Goal: Task Accomplishment & Management: Use online tool/utility

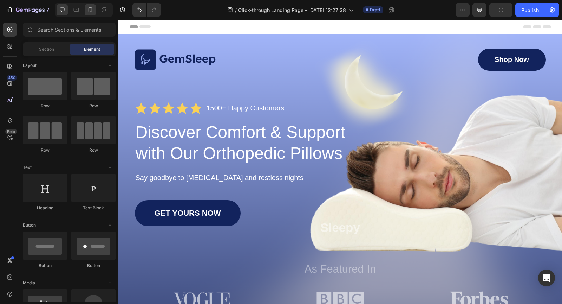
click at [93, 9] on icon at bounding box center [90, 9] width 7 height 7
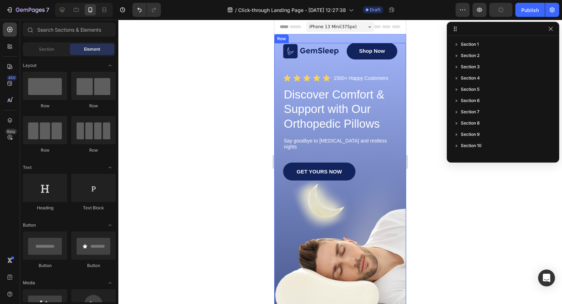
click at [397, 213] on div "Image Shop Now Button Row Icon Icon Icon Icon Icon Icon List 1500+ Happy Custom…" at bounding box center [340, 195] width 132 height 305
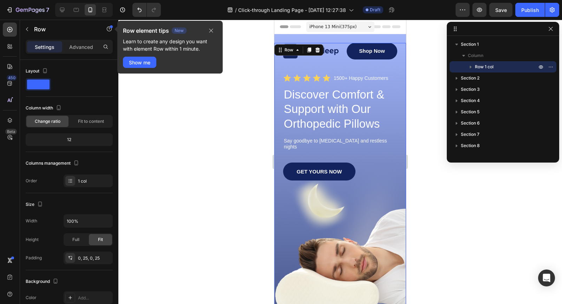
click at [338, 247] on div "GET YOURS NOW Button" at bounding box center [340, 242] width 114 height 160
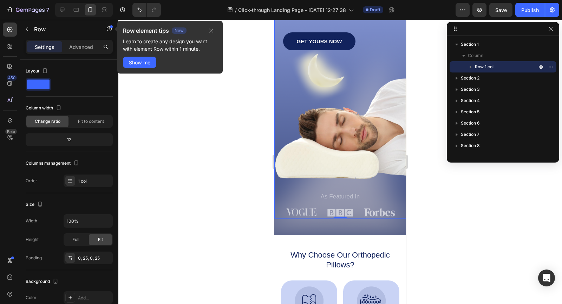
scroll to position [135, 0]
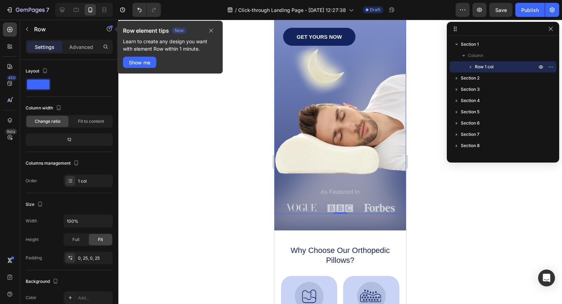
click at [323, 136] on div "GET YOURS NOW Button" at bounding box center [340, 108] width 114 height 160
click at [64, 18] on div "7 / Click-through Landing Page - Sep 26, 12:27:38 Draft Preview Save Publish" at bounding box center [281, 10] width 562 height 20
click at [63, 12] on icon at bounding box center [62, 10] width 5 height 5
type input "1170"
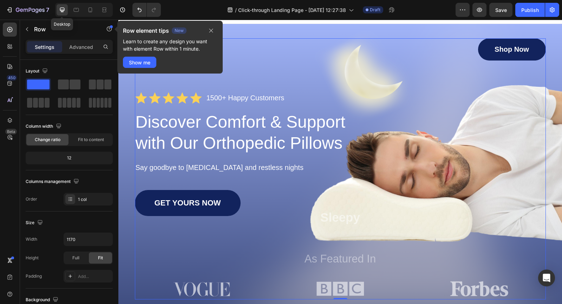
scroll to position [4, 0]
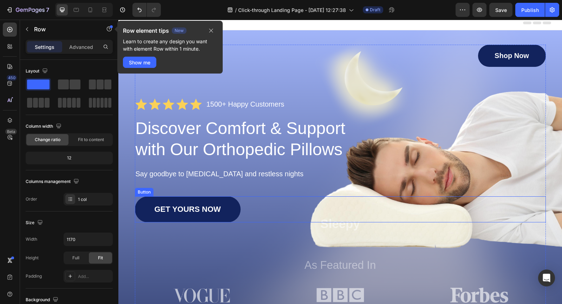
click at [271, 241] on div "Image Shop Now Button Row Icon Icon Icon Icon Icon Icon List 1500+ Happy Custom…" at bounding box center [340, 175] width 411 height 261
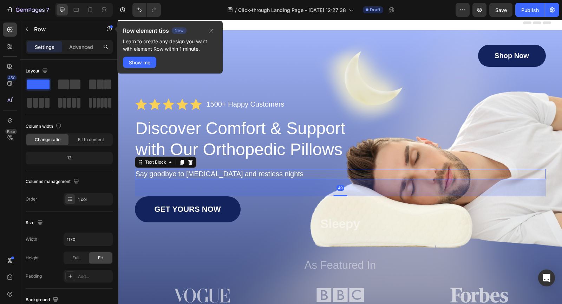
click at [400, 170] on p "Say goodbye to neck pain and restless nights" at bounding box center [341, 173] width 410 height 9
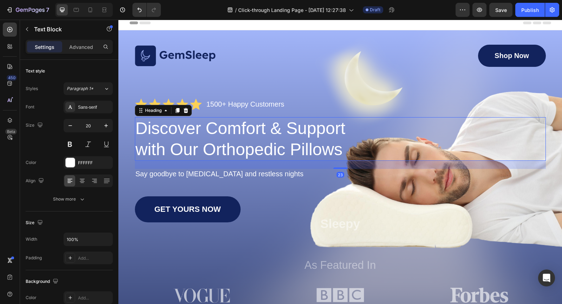
click at [419, 151] on div "Discover Comfort & Support with Our Orthopedic Pillows" at bounding box center [340, 139] width 411 height 44
click at [498, 89] on div "Image Shop Now Button Row Icon Icon Icon Icon Icon Icon List 1500+ Happy Custom…" at bounding box center [340, 175] width 411 height 261
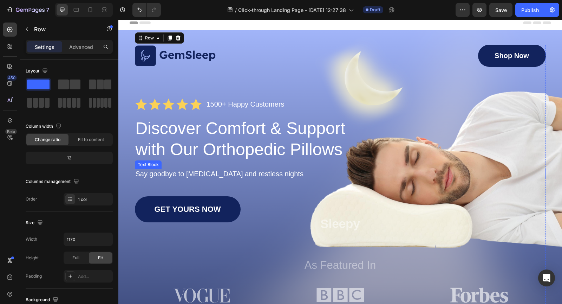
click at [475, 174] on p "Say goodbye to neck pain and restless nights" at bounding box center [341, 173] width 410 height 9
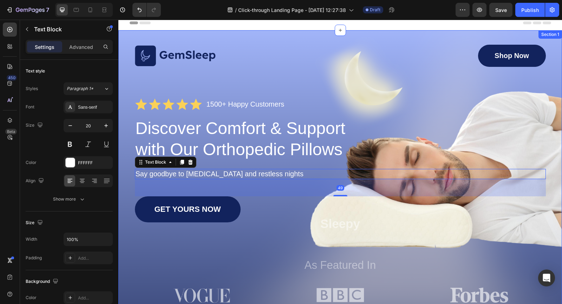
click at [554, 155] on div "Image Shop Now Button Row Icon Icon Icon Icon Icon Icon List 1500+ Happy Custom…" at bounding box center [340, 175] width 430 height 261
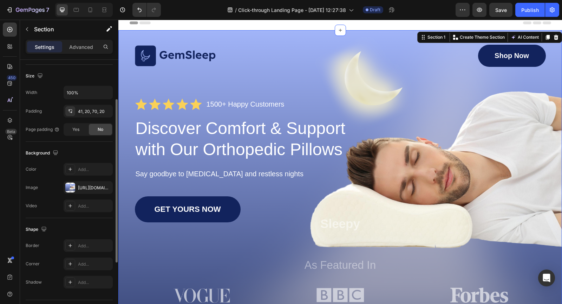
scroll to position [163, 0]
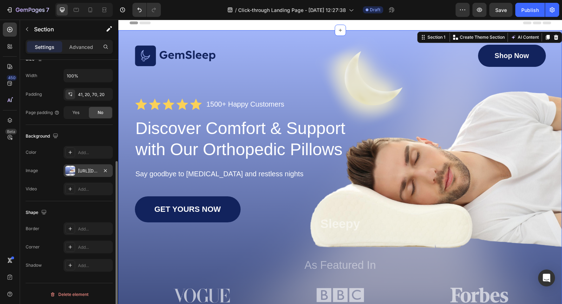
click at [71, 170] on div at bounding box center [70, 171] width 10 height 10
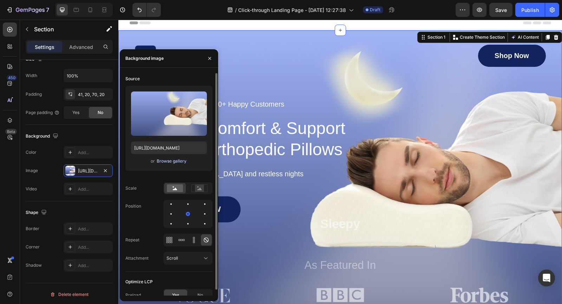
click at [168, 159] on div "Browse gallery" at bounding box center [172, 161] width 30 height 6
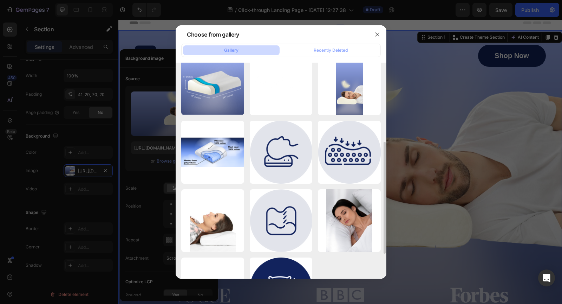
scroll to position [0, 0]
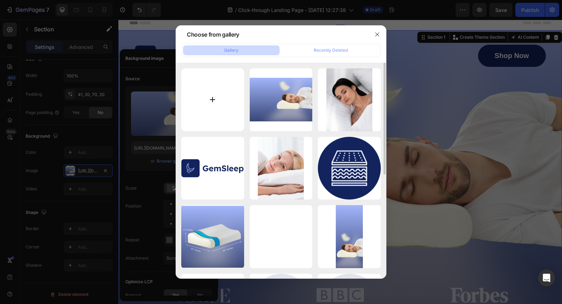
click at [214, 102] on input "file" at bounding box center [212, 99] width 63 height 63
type input "C:\fakepath\#1 (22).png"
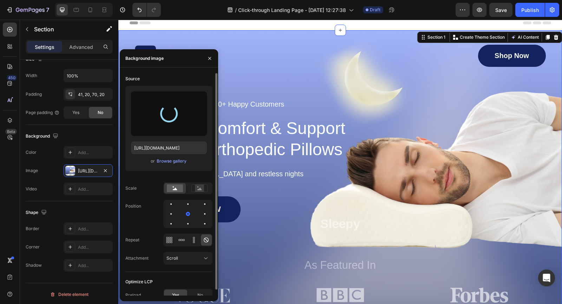
type input "[URL][DOMAIN_NAME]"
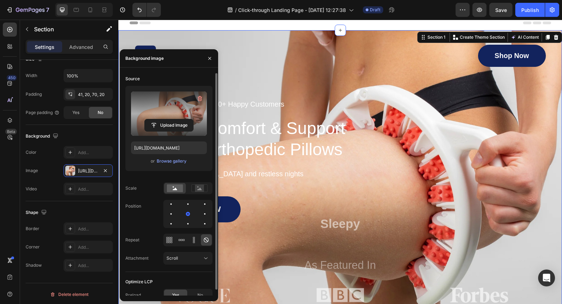
scroll to position [163, 0]
click at [505, 143] on div "Discover Comfort & Support with Our Orthopedic Pillows" at bounding box center [340, 139] width 411 height 44
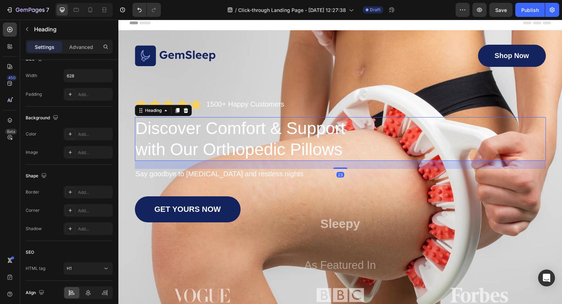
scroll to position [0, 0]
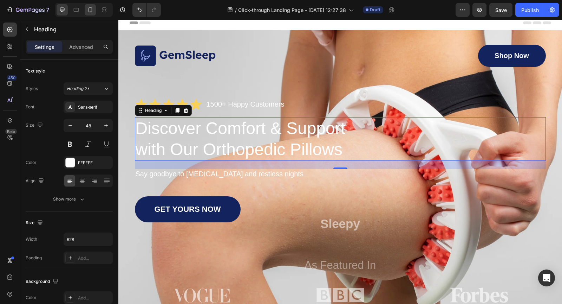
click at [95, 11] on div at bounding box center [90, 9] width 11 height 11
type input "33"
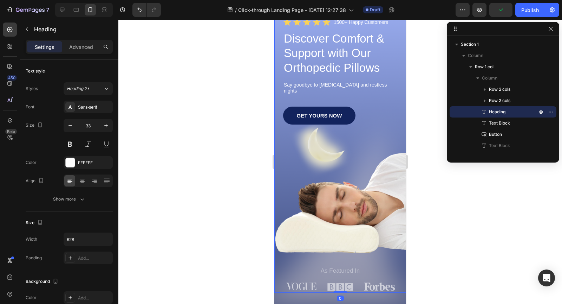
click at [278, 101] on div "Image Shop Now Button Row Icon Icon Icon Icon Icon Icon List 1500+ Happy Custom…" at bounding box center [340, 139] width 132 height 305
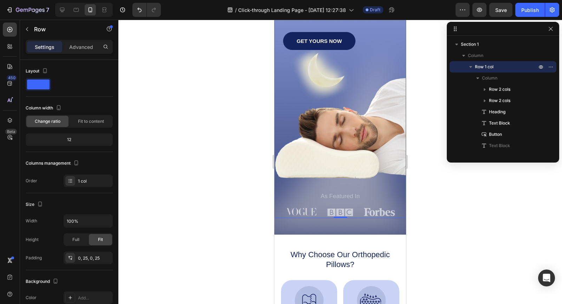
scroll to position [90, 0]
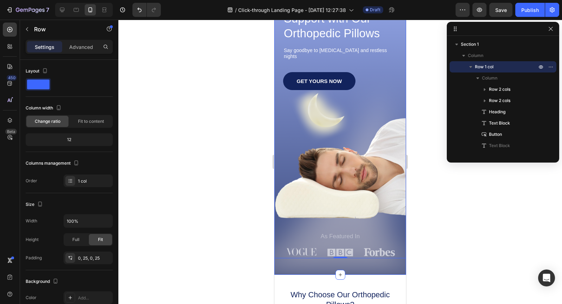
click at [400, 257] on div "Image Shop Now Button Row Icon Icon Icon Icon Icon Icon List 1500+ Happy Custom…" at bounding box center [340, 109] width 132 height 331
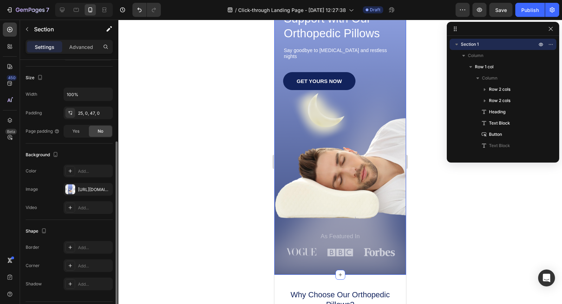
scroll to position [140, 0]
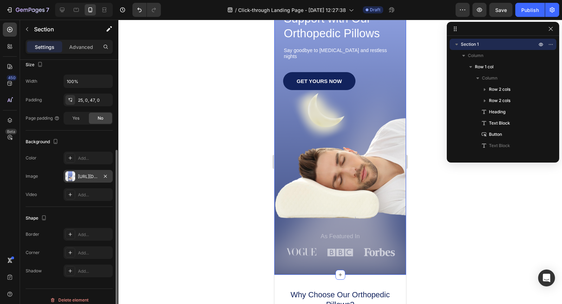
click at [90, 174] on div "https://cdn.shopify.com/s/files/1/0963/8910/3946/files/gempages_586116516919902…" at bounding box center [88, 176] width 20 height 6
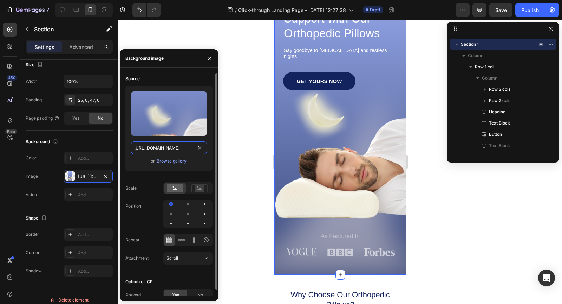
click at [157, 149] on input "https://cdn.shopify.com/s/files/1/0963/8910/3946/files/gempages_586116516919902…" at bounding box center [169, 147] width 76 height 13
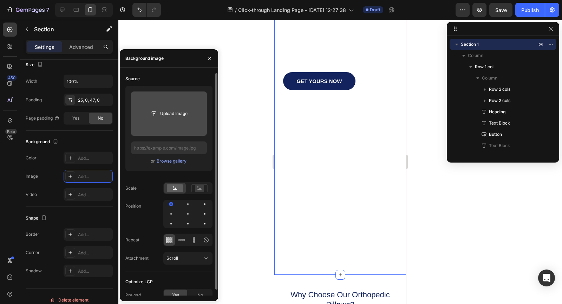
click at [165, 124] on input "file" at bounding box center [169, 113] width 76 height 44
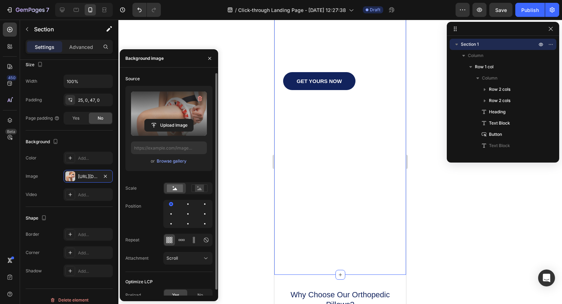
type input "[URL][DOMAIN_NAME]"
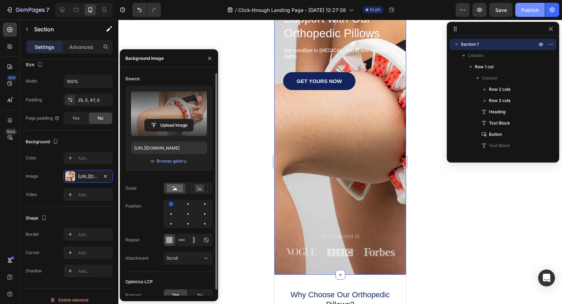
click at [524, 7] on div "Publish" at bounding box center [531, 9] width 18 height 7
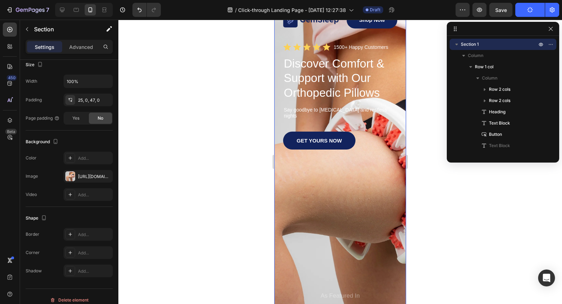
scroll to position [39, 0]
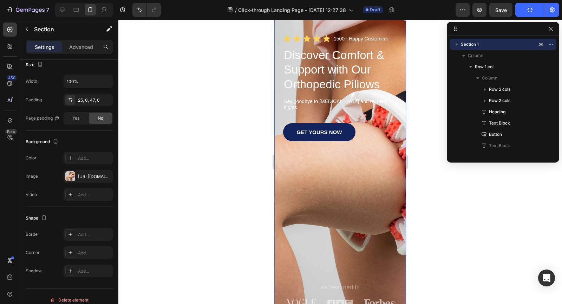
click at [355, 197] on div "GET YOURS NOW Button" at bounding box center [340, 203] width 114 height 160
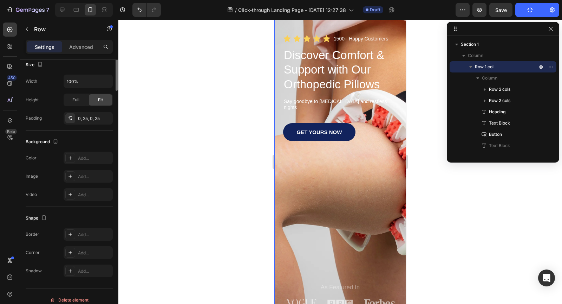
scroll to position [0, 0]
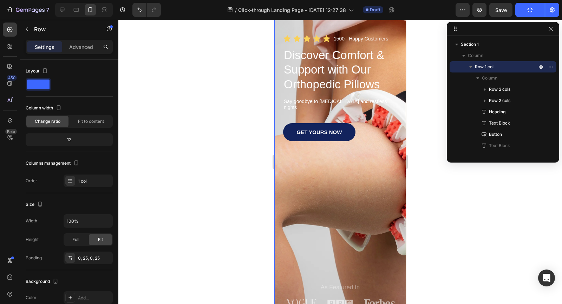
click at [354, 193] on div "GET YOURS NOW Button" at bounding box center [340, 203] width 114 height 160
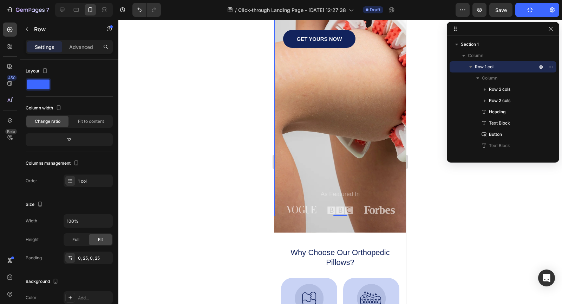
scroll to position [139, 0]
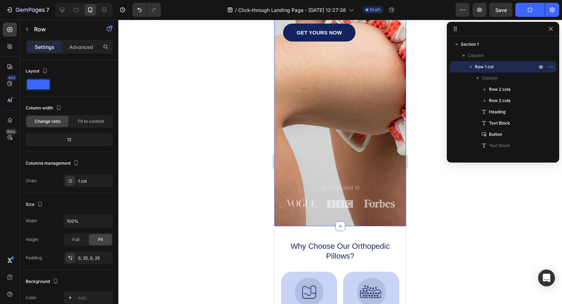
click at [362, 212] on div "Image Shop Now Button Row Icon Icon Icon Icon Icon Icon List 1500+ Happy Custom…" at bounding box center [340, 60] width 132 height 331
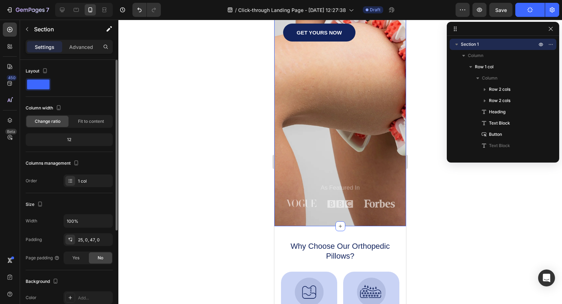
click at [58, 139] on div "12" at bounding box center [69, 140] width 84 height 10
click at [90, 123] on span "Fit to content" at bounding box center [91, 121] width 26 height 6
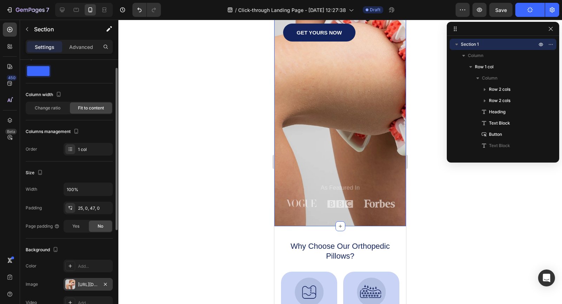
scroll to position [0, 0]
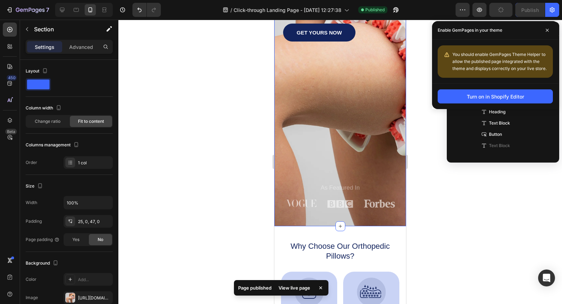
click at [298, 212] on div "Image Shop Now Button Row Icon Icon Icon Icon Icon Icon List 1500+ Happy Custom…" at bounding box center [340, 60] width 132 height 331
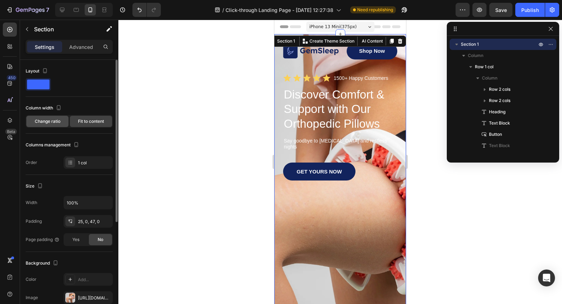
click at [56, 121] on span "Change ratio" at bounding box center [48, 121] width 26 height 6
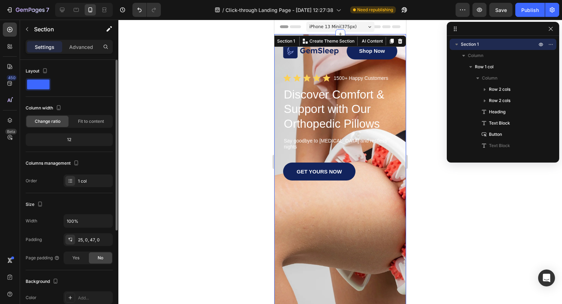
click at [79, 139] on div "12" at bounding box center [69, 140] width 84 height 10
click at [74, 137] on div "12" at bounding box center [69, 140] width 84 height 10
click at [70, 137] on div "12" at bounding box center [69, 140] width 84 height 10
click at [65, 142] on div "12" at bounding box center [69, 140] width 84 height 10
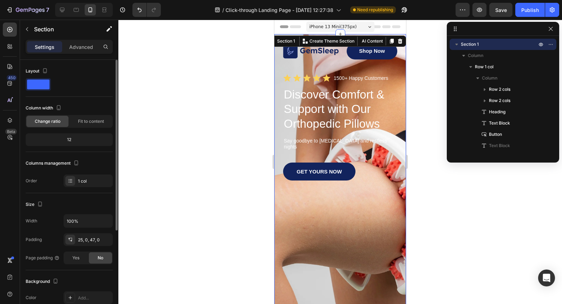
click at [65, 142] on div "12" at bounding box center [69, 140] width 84 height 10
click at [59, 106] on icon "button" at bounding box center [58, 107] width 7 height 7
click at [63, 132] on icon "button" at bounding box center [60, 131] width 7 height 7
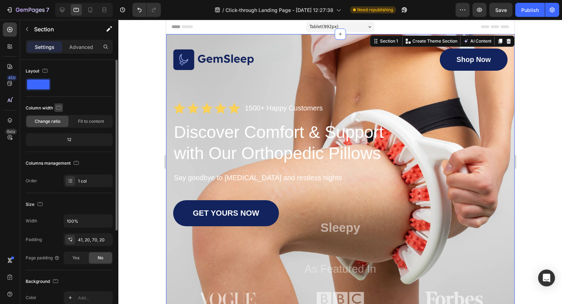
click at [62, 108] on icon "button" at bounding box center [58, 107] width 7 height 7
click at [62, 139] on button "button" at bounding box center [59, 143] width 11 height 11
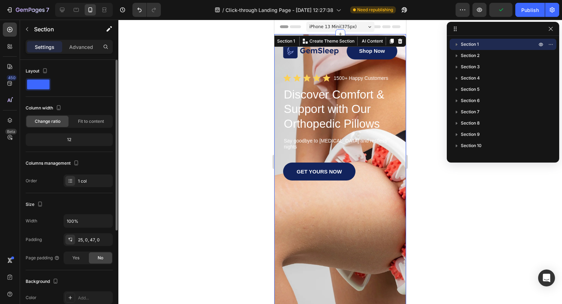
click at [70, 139] on div "12" at bounding box center [69, 140] width 84 height 10
click at [73, 139] on div "12" at bounding box center [69, 140] width 84 height 10
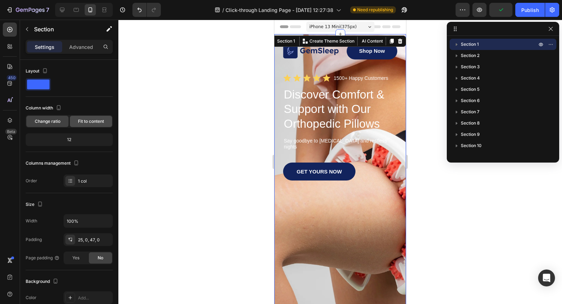
click at [86, 121] on span "Fit to content" at bounding box center [91, 121] width 26 height 6
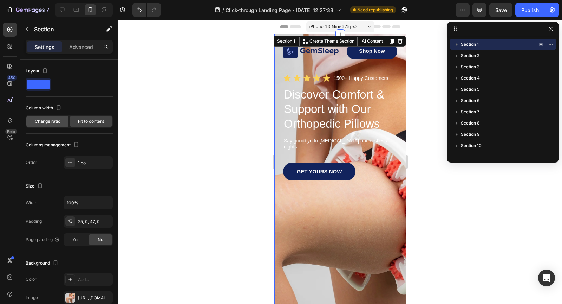
click at [60, 123] on span "Change ratio" at bounding box center [48, 121] width 26 height 6
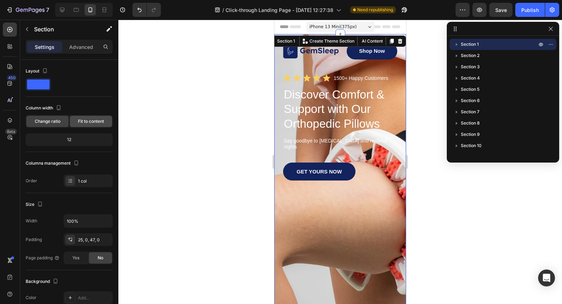
click at [83, 121] on span "Fit to content" at bounding box center [91, 121] width 26 height 6
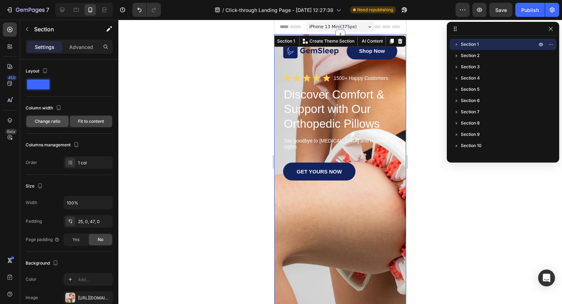
click at [48, 122] on span "Change ratio" at bounding box center [48, 121] width 26 height 6
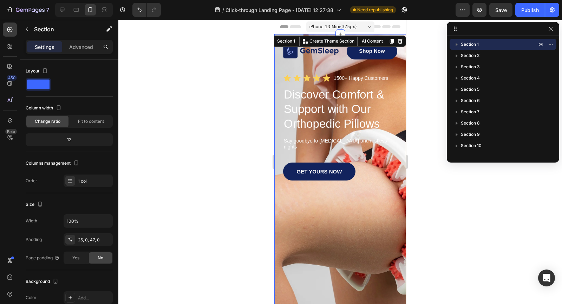
click at [72, 138] on div "12" at bounding box center [69, 140] width 84 height 10
click at [85, 123] on span "Fit to content" at bounding box center [91, 121] width 26 height 6
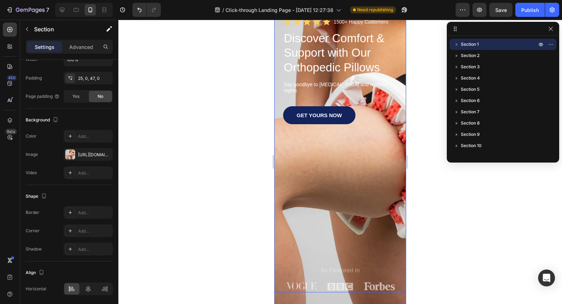
scroll to position [57, 0]
click at [332, 198] on div "GET YOURS NOW Button" at bounding box center [340, 186] width 114 height 160
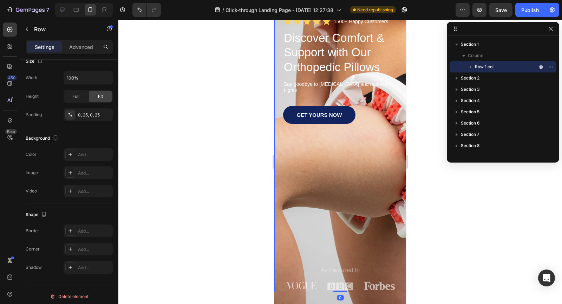
click at [332, 198] on div "GET YOURS NOW Button" at bounding box center [340, 186] width 114 height 160
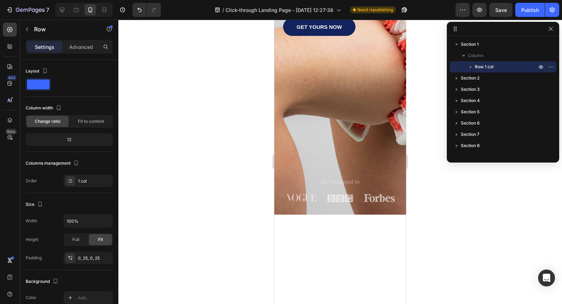
scroll to position [0, 0]
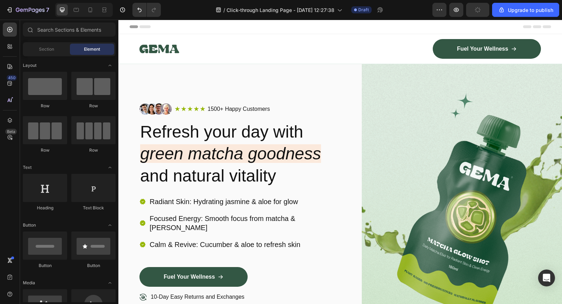
click at [92, 15] on div at bounding box center [84, 10] width 58 height 14
click at [90, 13] on icon at bounding box center [90, 9] width 7 height 7
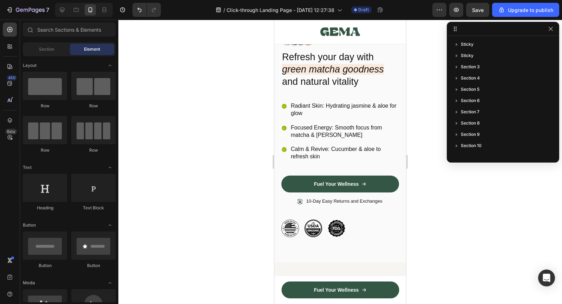
scroll to position [164, 0]
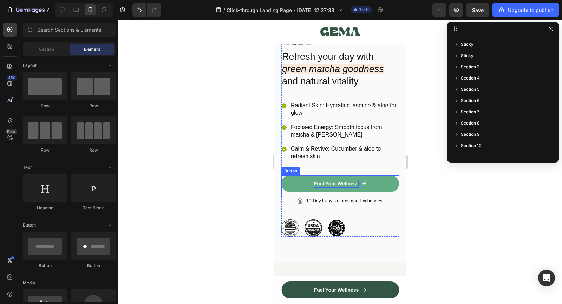
click at [321, 181] on p "Fuel Your Wellness" at bounding box center [336, 183] width 45 height 7
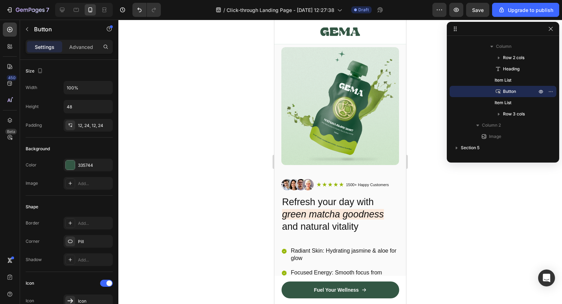
scroll to position [22, 0]
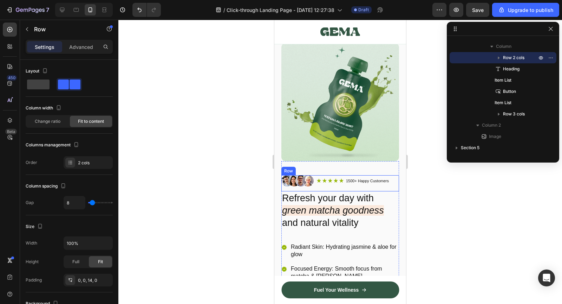
click at [320, 187] on div "Image Icon Icon Icon Icon Icon Icon List 1500+ Happy Customers Text Block Row R…" at bounding box center [341, 183] width 118 height 16
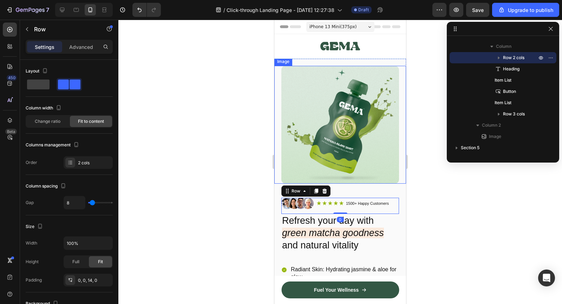
click at [323, 156] on img at bounding box center [341, 125] width 118 height 118
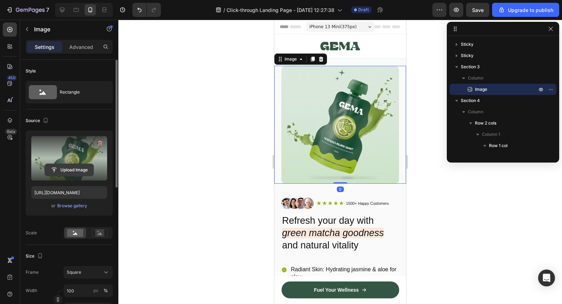
click at [70, 165] on input "file" at bounding box center [69, 170] width 48 height 12
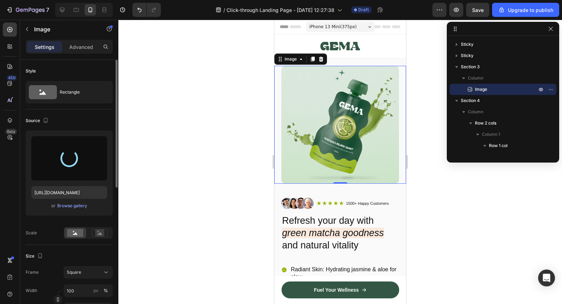
type input "[URL][DOMAIN_NAME]"
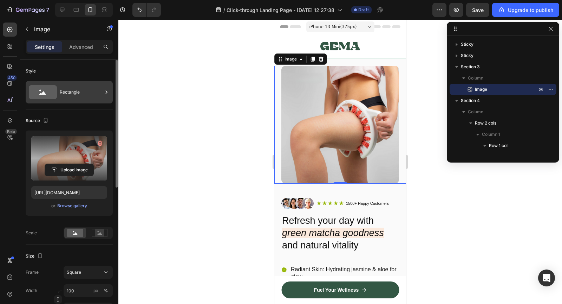
click at [73, 92] on div "Rectangle" at bounding box center [81, 92] width 43 height 16
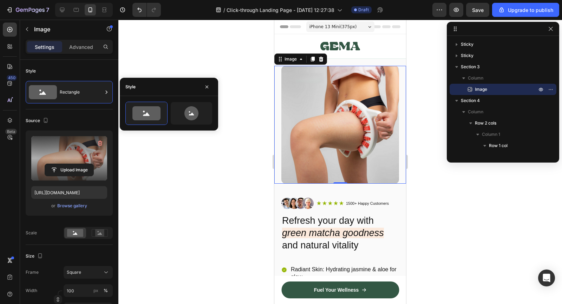
click at [158, 152] on div at bounding box center [340, 162] width 444 height 284
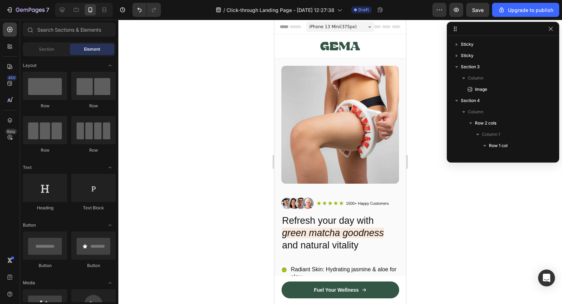
click at [283, 104] on img at bounding box center [341, 125] width 118 height 118
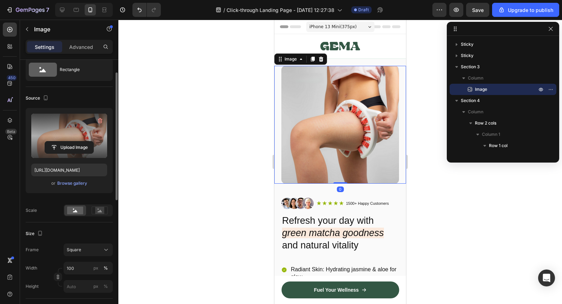
scroll to position [26, 0]
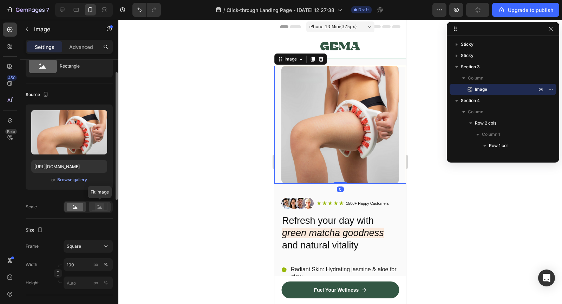
click at [96, 209] on rect at bounding box center [99, 206] width 9 height 7
click at [85, 246] on div "Square" at bounding box center [84, 246] width 34 height 6
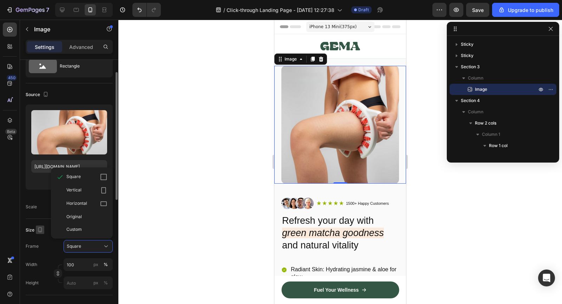
click at [41, 228] on icon "button" at bounding box center [40, 229] width 7 height 7
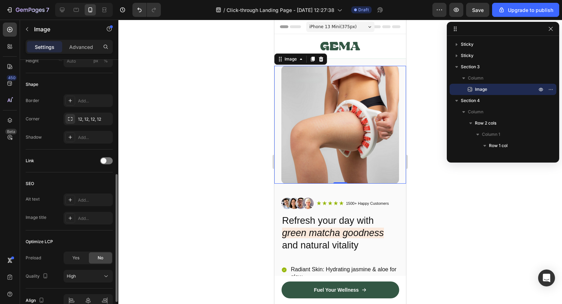
scroll to position [283, 0]
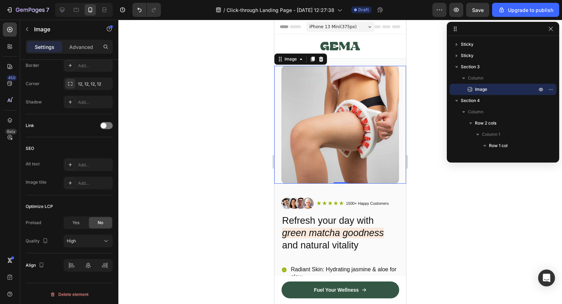
click at [276, 121] on div "Image 0" at bounding box center [340, 125] width 132 height 118
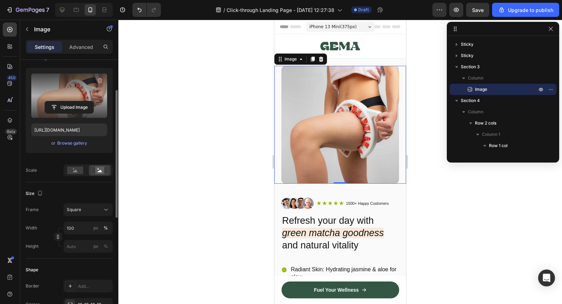
scroll to position [0, 0]
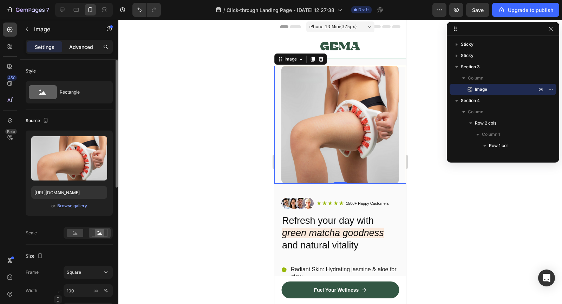
click at [70, 50] on p "Advanced" at bounding box center [81, 46] width 24 height 7
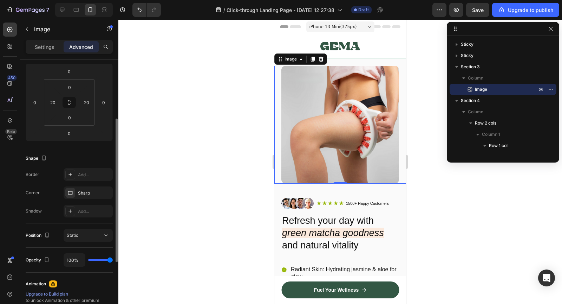
scroll to position [108, 0]
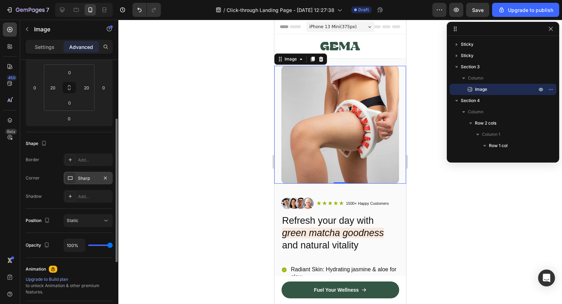
click at [76, 175] on div "Sharp" at bounding box center [88, 178] width 49 height 13
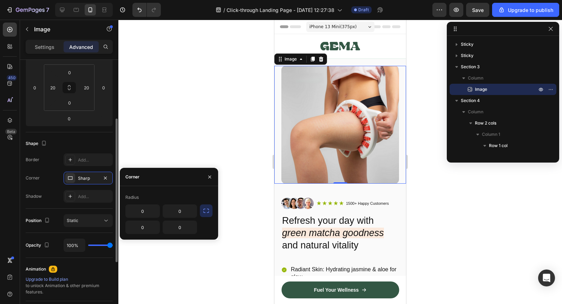
click at [54, 181] on div "Corner Sharp" at bounding box center [69, 178] width 87 height 13
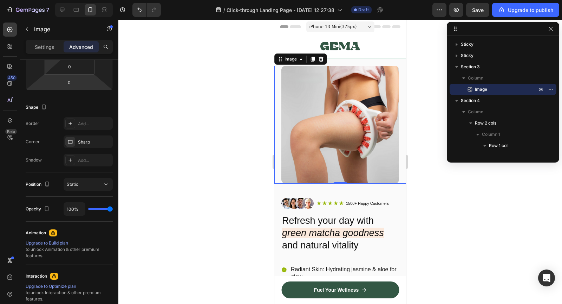
scroll to position [0, 0]
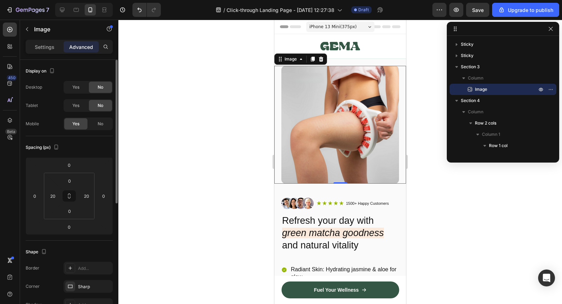
click at [323, 133] on img at bounding box center [341, 125] width 118 height 118
click at [46, 40] on div "Settings Advanced" at bounding box center [69, 47] width 87 height 14
click at [46, 44] on p "Settings" at bounding box center [45, 46] width 20 height 7
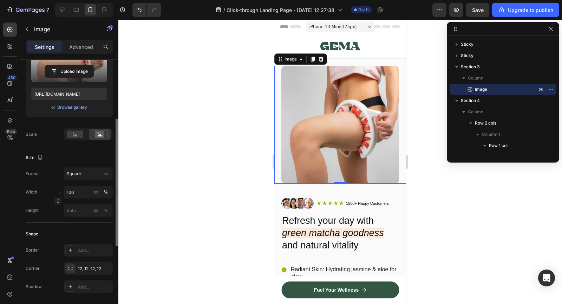
scroll to position [106, 0]
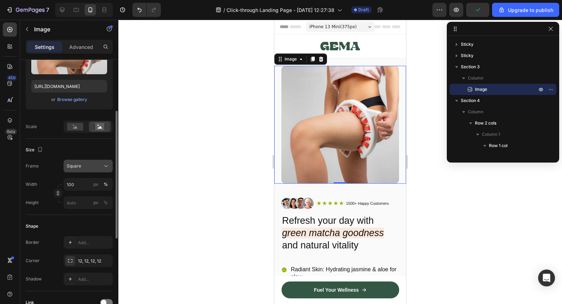
click at [79, 167] on span "Square" at bounding box center [74, 166] width 14 height 6
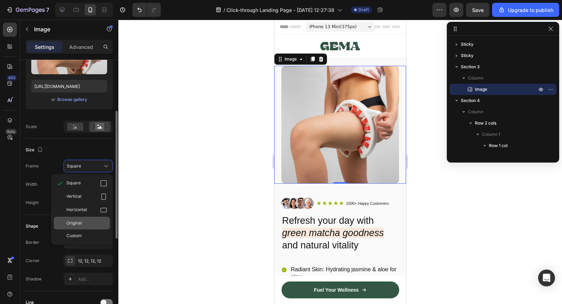
click at [81, 220] on span "Original" at bounding box center [73, 223] width 15 height 6
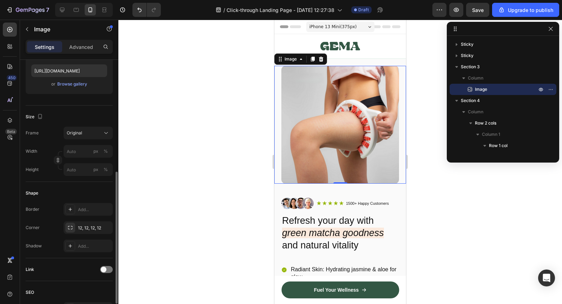
scroll to position [160, 0]
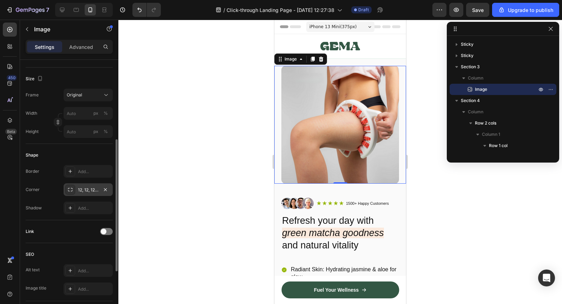
click at [69, 192] on div at bounding box center [70, 190] width 10 height 10
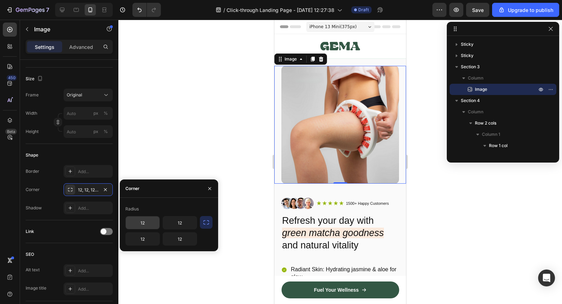
click at [142, 216] on input "12" at bounding box center [143, 222] width 34 height 13
type input "0"
click at [323, 151] on img at bounding box center [341, 125] width 118 height 118
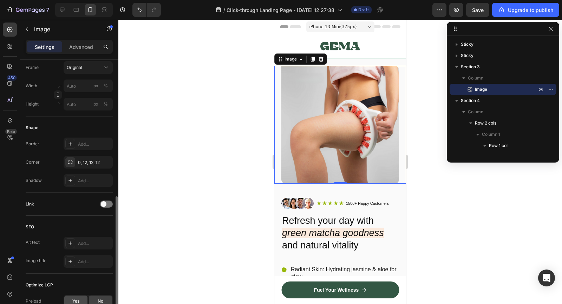
scroll to position [0, 0]
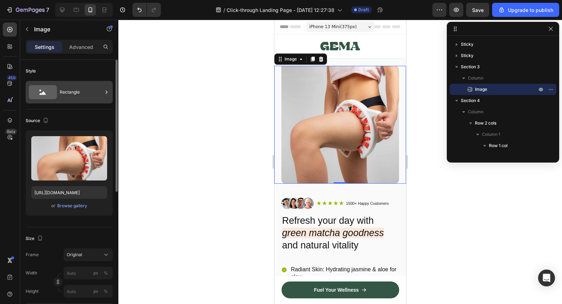
click at [54, 92] on icon at bounding box center [43, 92] width 28 height 14
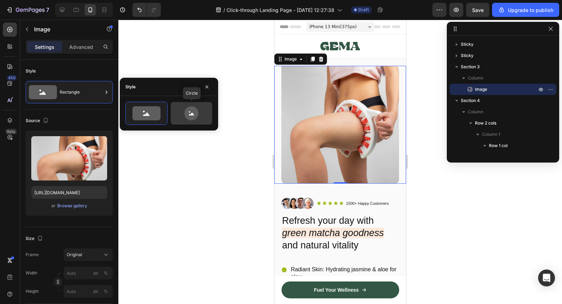
click at [174, 106] on div at bounding box center [191, 113] width 41 height 22
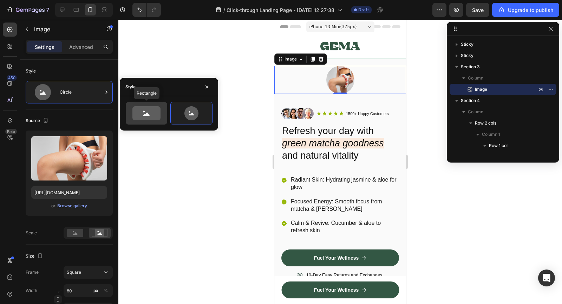
click at [148, 108] on icon at bounding box center [146, 113] width 28 height 14
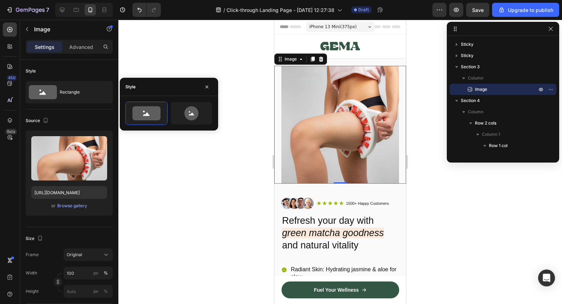
click at [282, 118] on img at bounding box center [341, 125] width 118 height 118
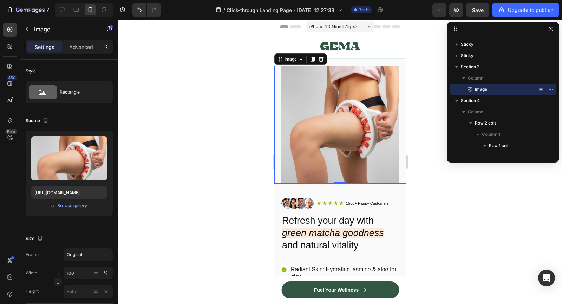
click at [293, 118] on img at bounding box center [341, 125] width 118 height 118
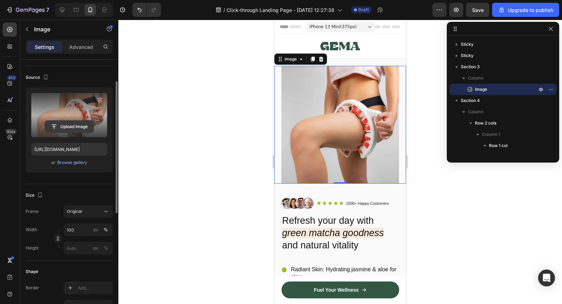
scroll to position [49, 0]
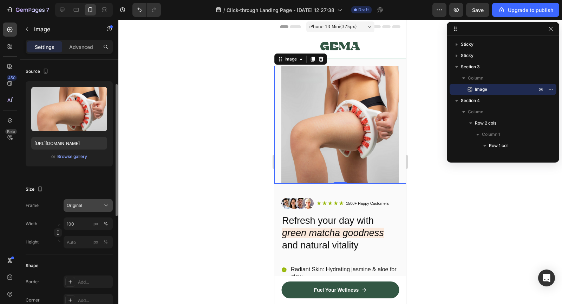
click at [83, 204] on div "Original" at bounding box center [84, 205] width 34 height 6
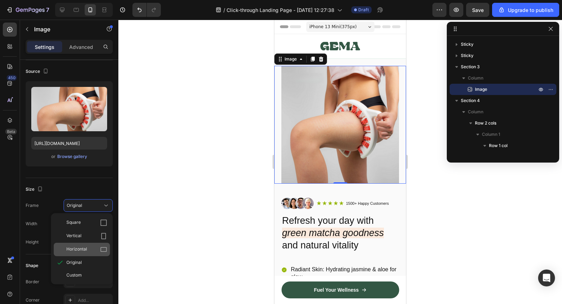
click at [84, 247] on span "Horizontal" at bounding box center [76, 249] width 21 height 7
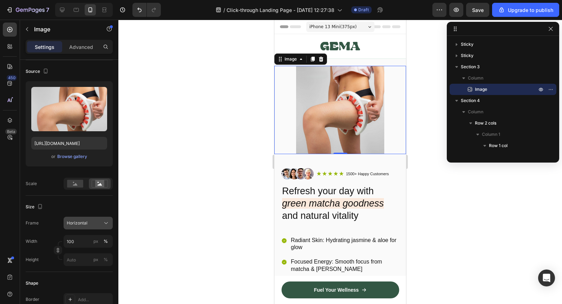
click at [78, 225] on span "Horizontal" at bounding box center [77, 223] width 21 height 6
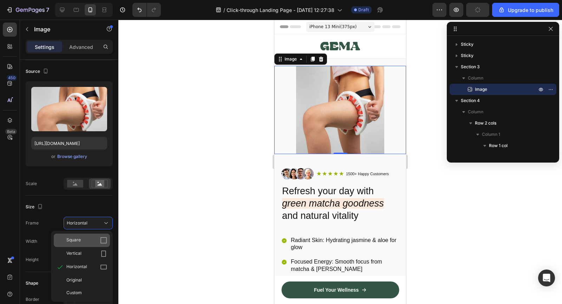
click at [79, 243] on div "Square" at bounding box center [82, 239] width 56 height 13
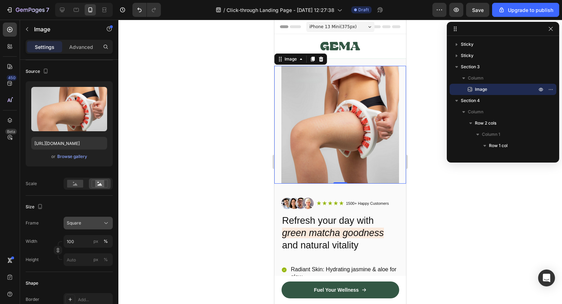
click at [79, 224] on span "Square" at bounding box center [74, 223] width 14 height 6
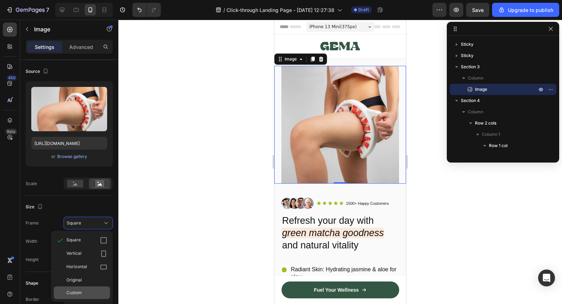
click at [83, 291] on div "Custom" at bounding box center [86, 292] width 41 height 6
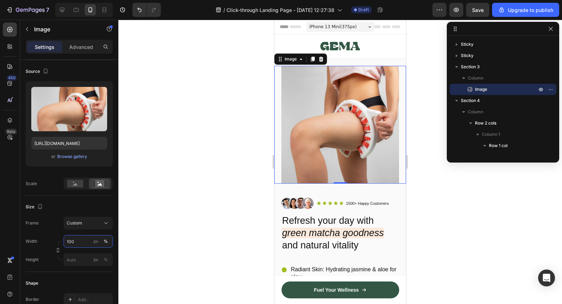
type input "0"
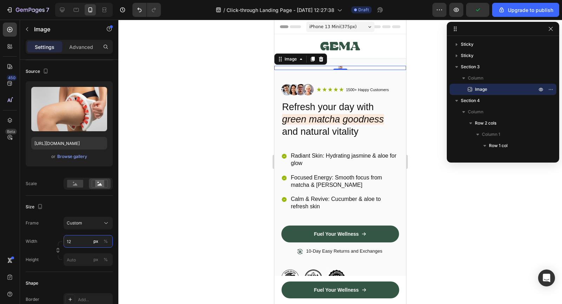
type input "1"
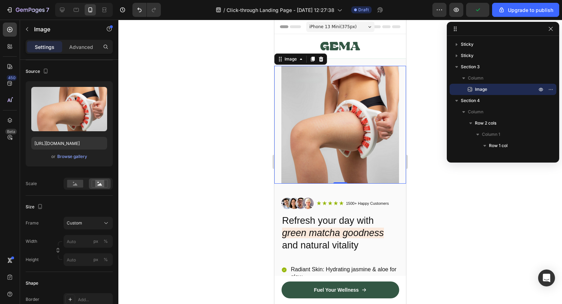
click at [298, 136] on img at bounding box center [341, 125] width 118 height 118
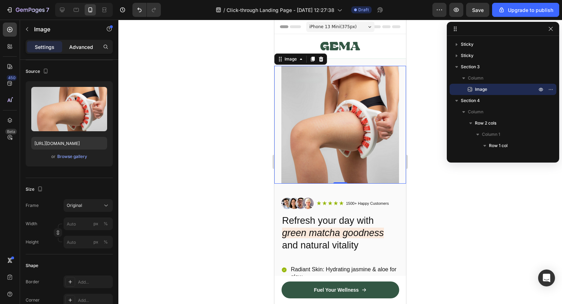
click at [77, 47] on p "Advanced" at bounding box center [81, 46] width 24 height 7
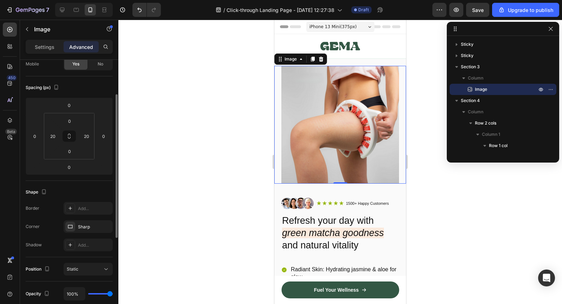
scroll to position [62, 0]
click at [84, 128] on input "20" at bounding box center [86, 133] width 11 height 11
type input "0"
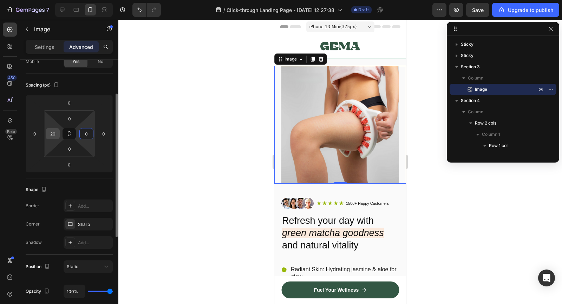
type input "0"
click at [55, 134] on input "20" at bounding box center [52, 133] width 11 height 11
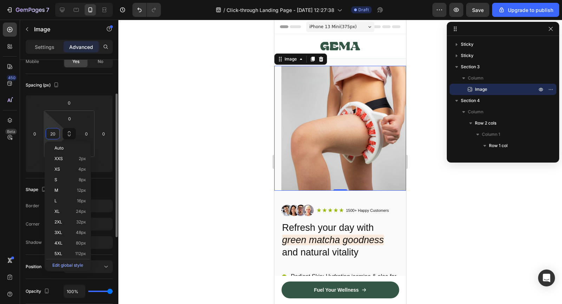
type input "0"
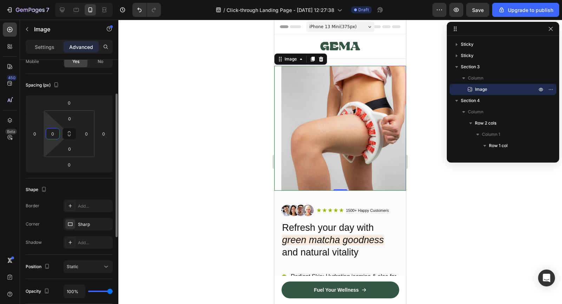
type input "0"
click at [92, 85] on div "Spacing (px)" at bounding box center [69, 84] width 87 height 11
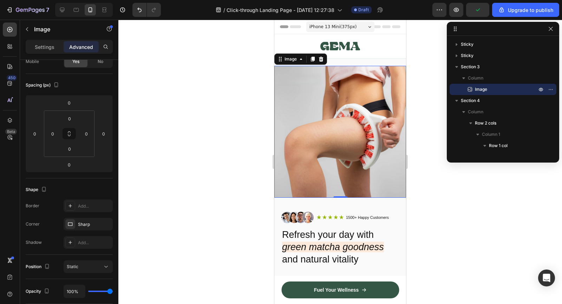
click at [297, 131] on img at bounding box center [340, 132] width 132 height 132
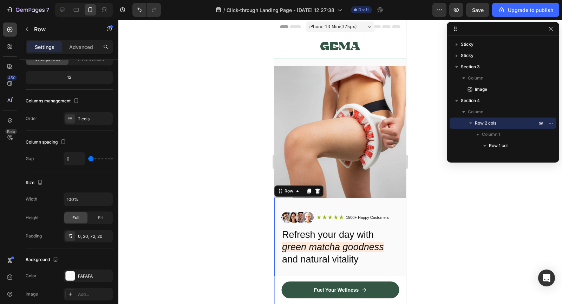
scroll to position [0, 0]
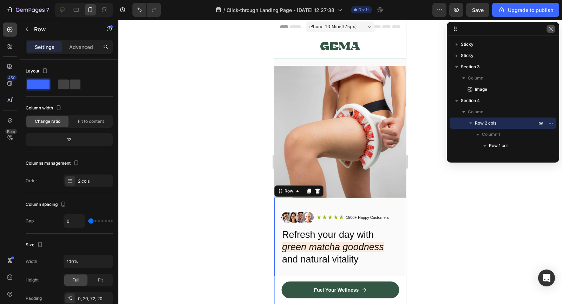
click at [550, 30] on icon "button" at bounding box center [551, 29] width 4 height 4
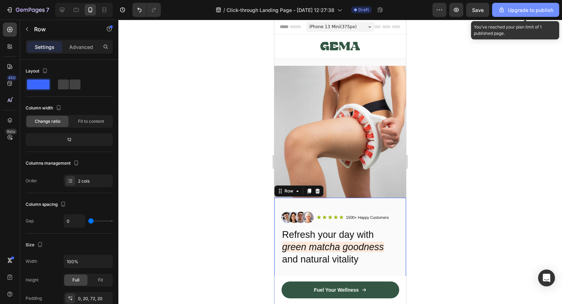
click at [529, 12] on div "Upgrade to publish" at bounding box center [525, 9] width 55 height 7
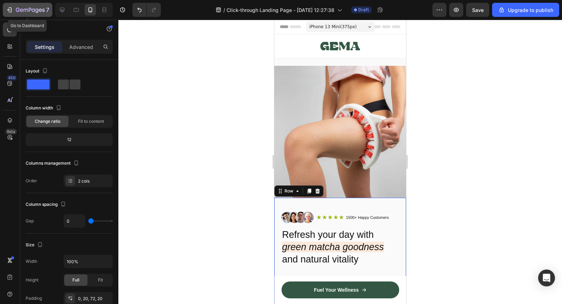
click at [29, 9] on icon "button" at bounding box center [30, 10] width 29 height 6
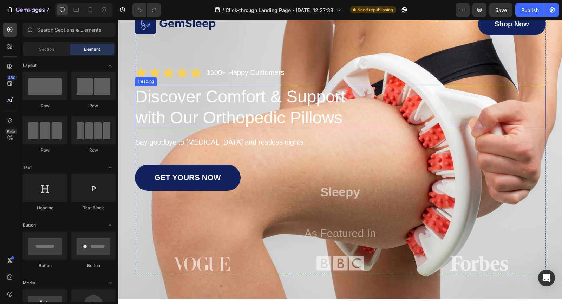
scroll to position [42, 0]
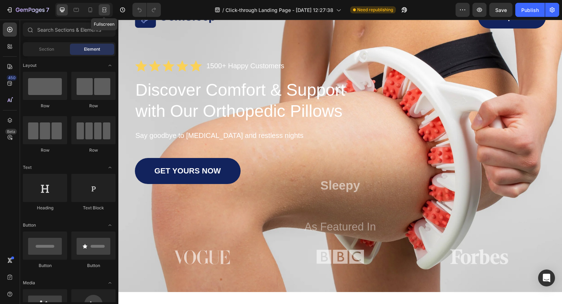
click at [104, 9] on icon at bounding box center [105, 10] width 2 height 2
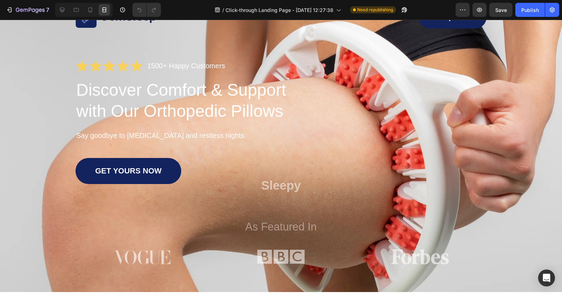
click at [104, 15] on div at bounding box center [104, 9] width 11 height 11
click at [91, 15] on div at bounding box center [90, 9] width 11 height 11
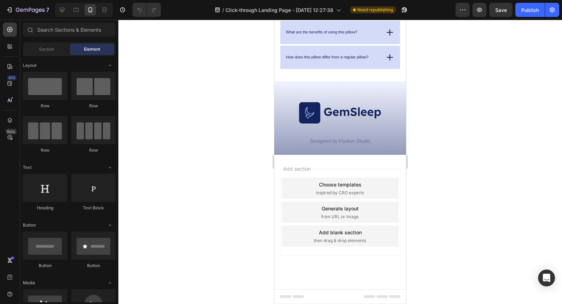
scroll to position [1711, 0]
click at [40, 8] on icon "button" at bounding box center [30, 10] width 29 height 6
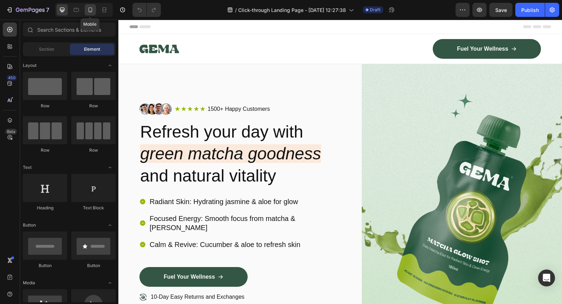
click at [88, 13] on icon at bounding box center [90, 9] width 7 height 7
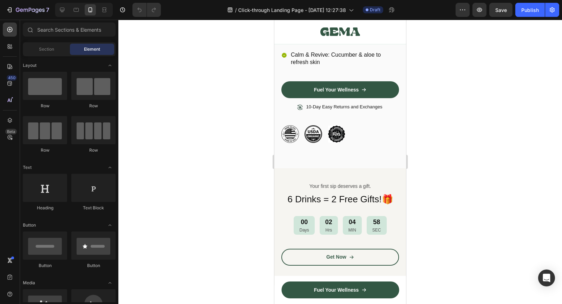
scroll to position [146, 0]
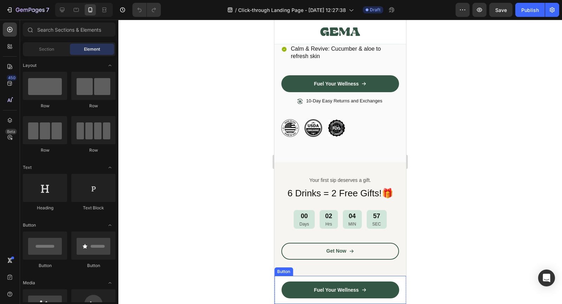
click at [281, 293] on div "Fuel Your Wellness Button" at bounding box center [340, 290] width 132 height 28
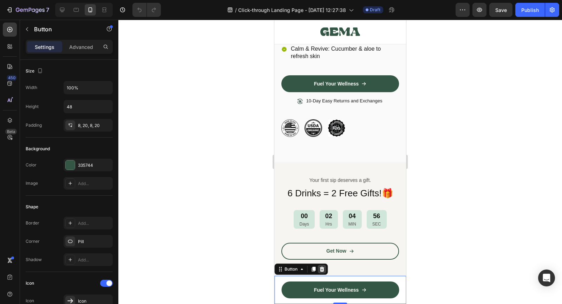
click at [319, 271] on icon at bounding box center [322, 269] width 6 height 6
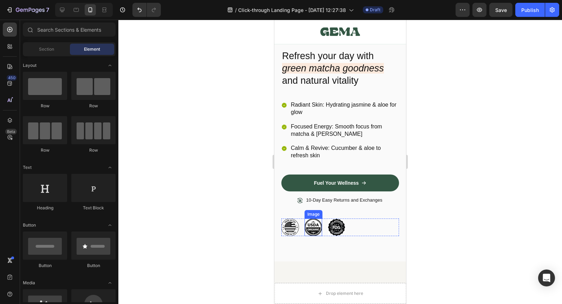
scroll to position [0, 0]
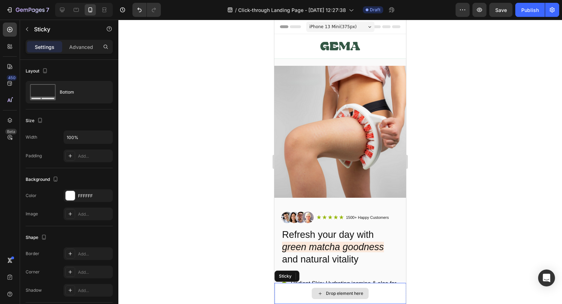
click at [296, 296] on div "Drop element here" at bounding box center [340, 293] width 132 height 21
click at [322, 276] on icon at bounding box center [325, 276] width 6 height 6
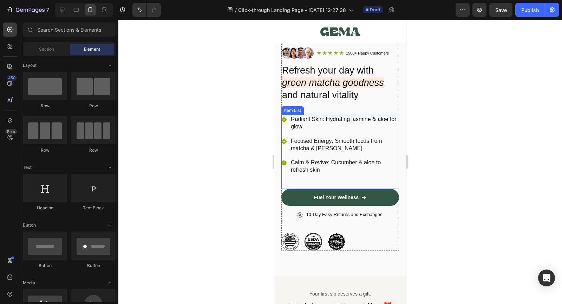
scroll to position [177, 0]
